Goal: Check status: Check status

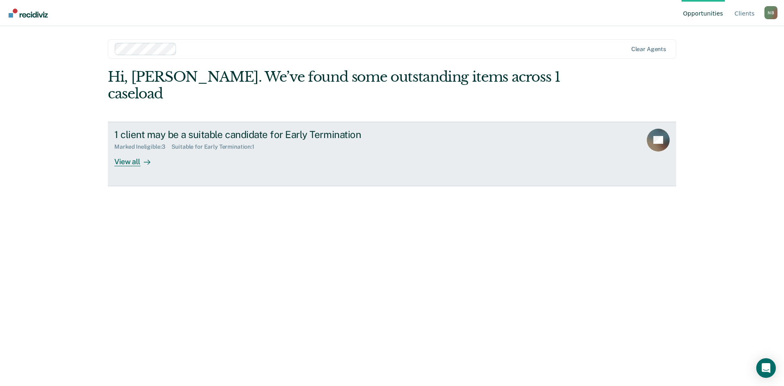
click at [120, 150] on div "View all" at bounding box center [137, 158] width 46 height 16
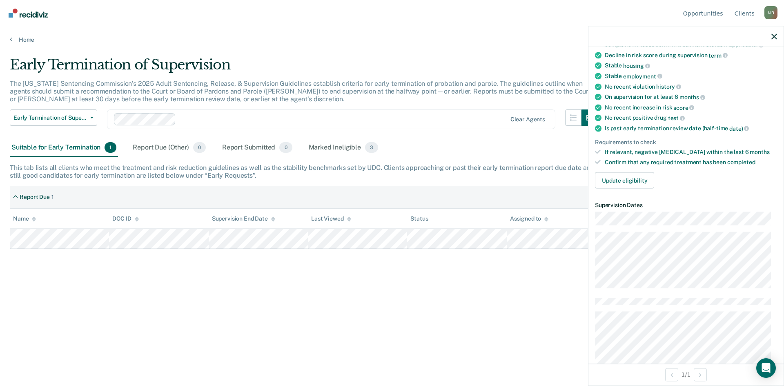
scroll to position [122, 0]
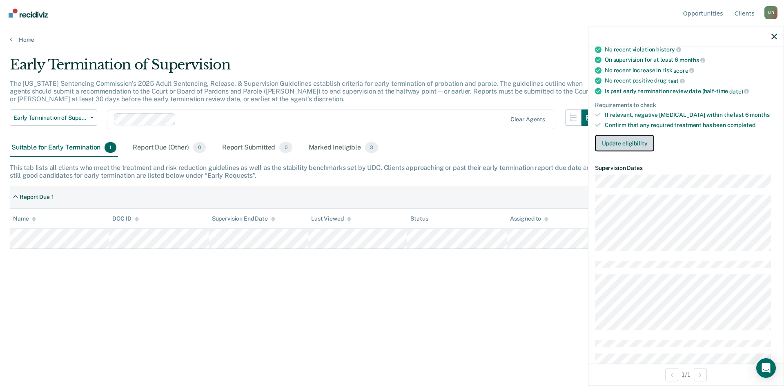
click at [641, 147] on button "Update eligibility" at bounding box center [624, 143] width 59 height 16
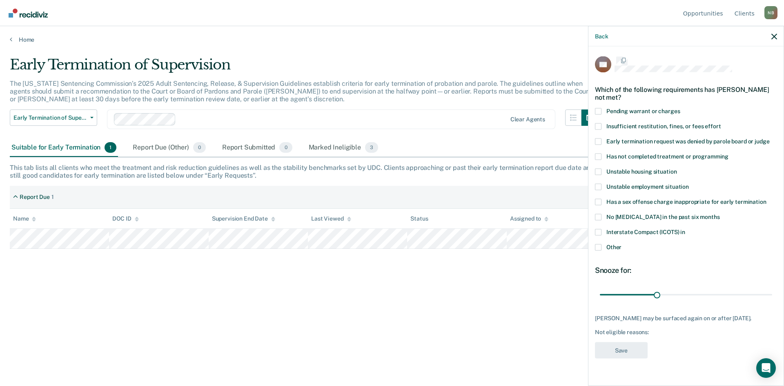
scroll to position [0, 0]
click at [773, 36] on icon "button" at bounding box center [774, 36] width 6 height 6
